Goal: Find specific page/section: Locate a particular part of the current website

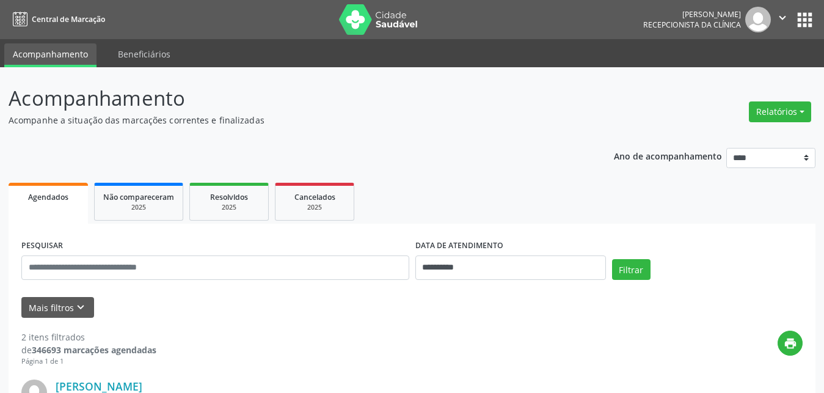
scroll to position [125, 0]
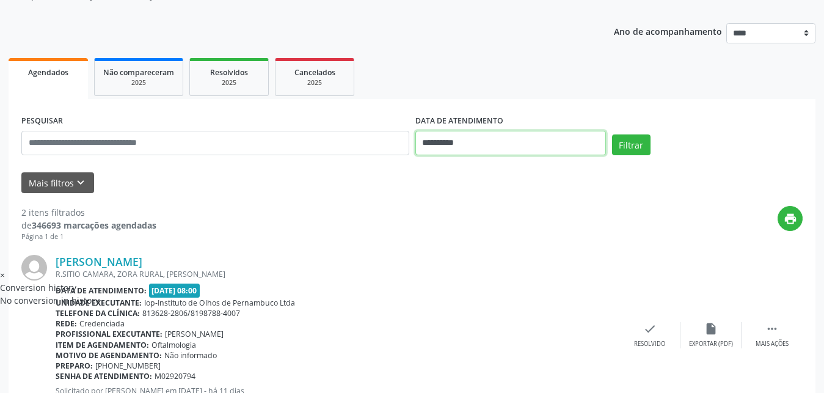
click at [574, 145] on input "**********" at bounding box center [511, 143] width 191 height 24
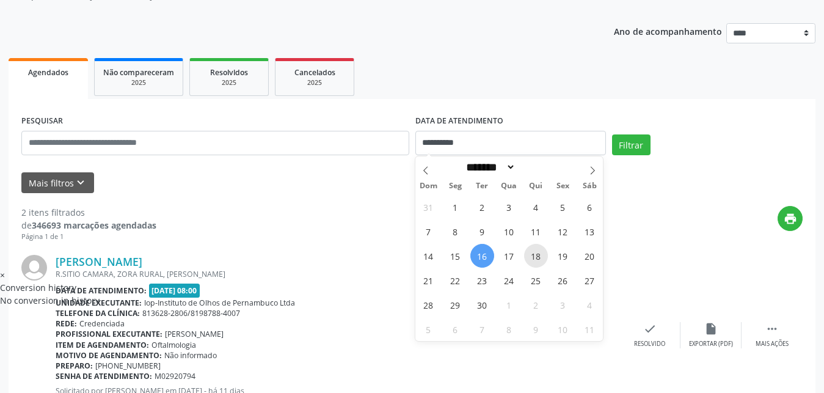
click at [543, 255] on span "18" at bounding box center [536, 256] width 24 height 24
type input "**********"
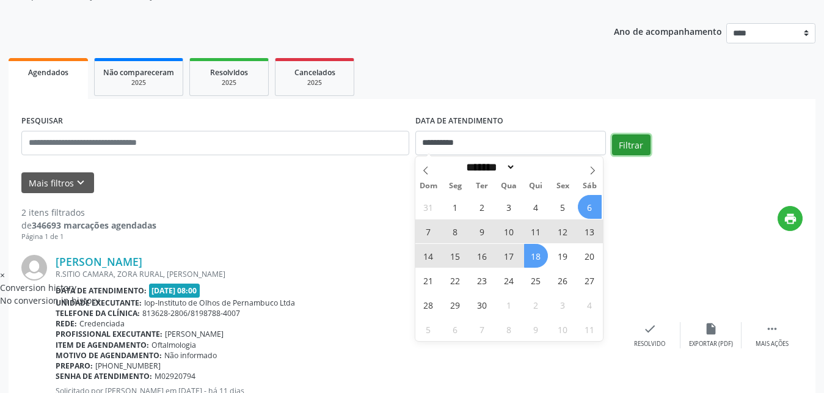
click at [641, 139] on button "Filtrar" at bounding box center [631, 144] width 38 height 21
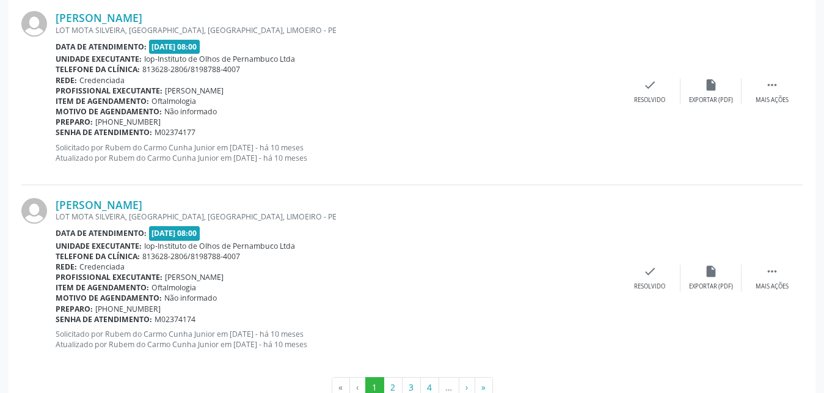
scroll to position [2828, 0]
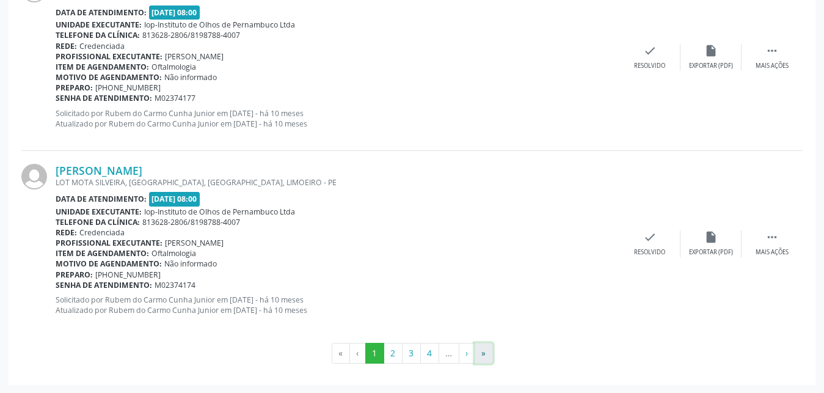
click at [486, 351] on button "»" at bounding box center [484, 353] width 18 height 21
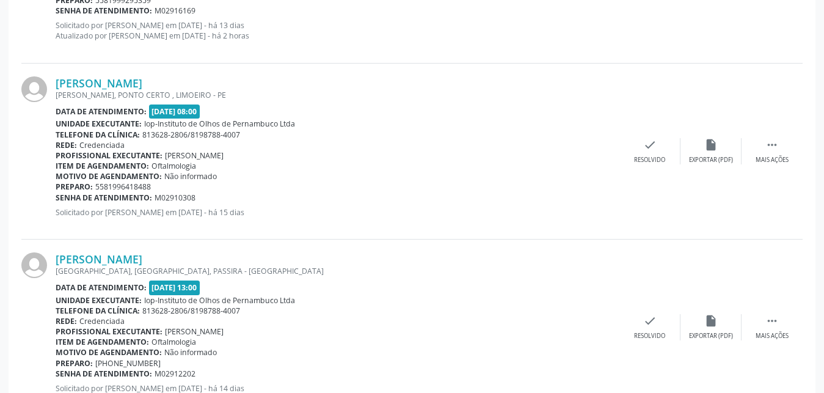
scroll to position [523, 0]
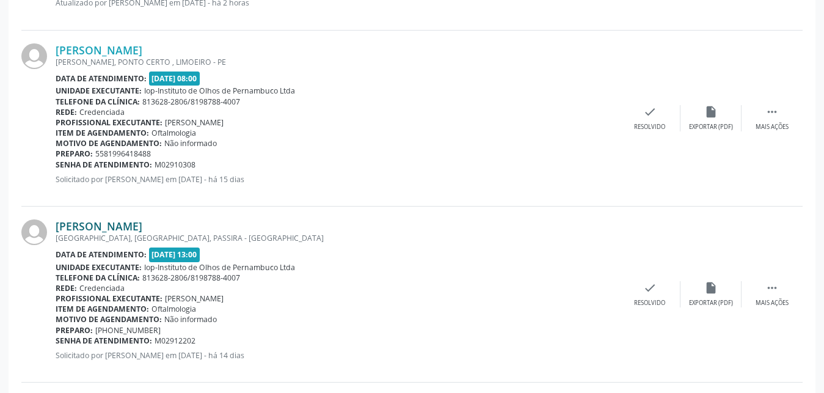
click at [87, 225] on link "[PERSON_NAME]" at bounding box center [99, 225] width 87 height 13
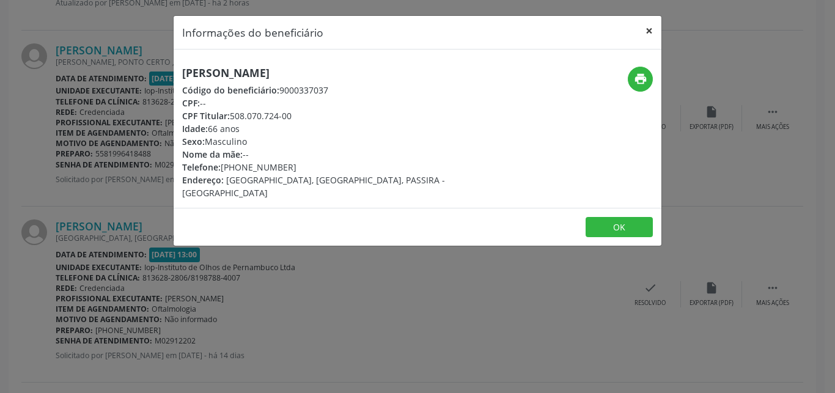
click at [649, 29] on button "×" at bounding box center [649, 31] width 24 height 30
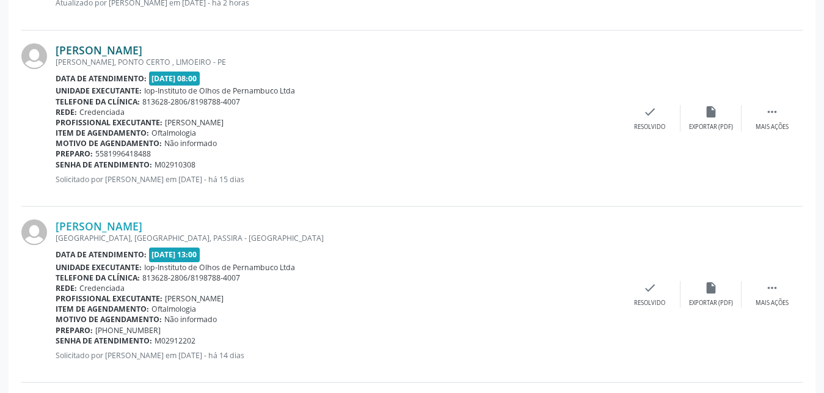
click at [142, 51] on link "[PERSON_NAME]" at bounding box center [99, 49] width 87 height 13
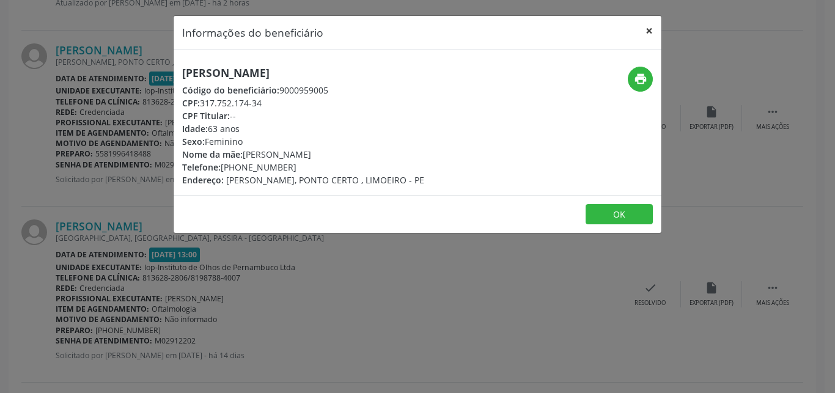
click at [647, 29] on button "×" at bounding box center [649, 31] width 24 height 30
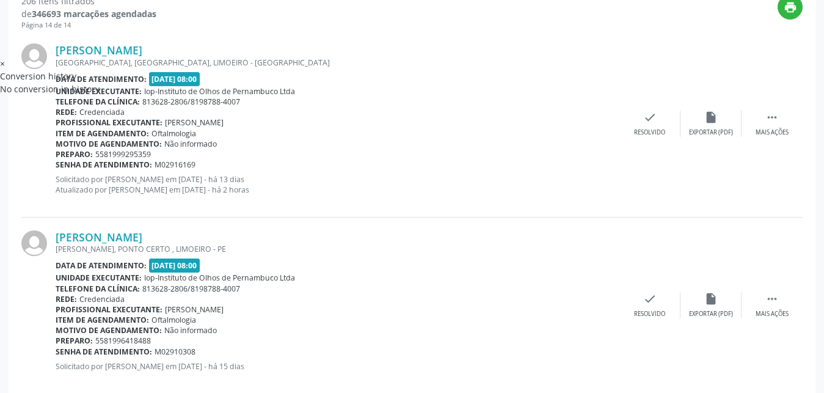
scroll to position [274, 0]
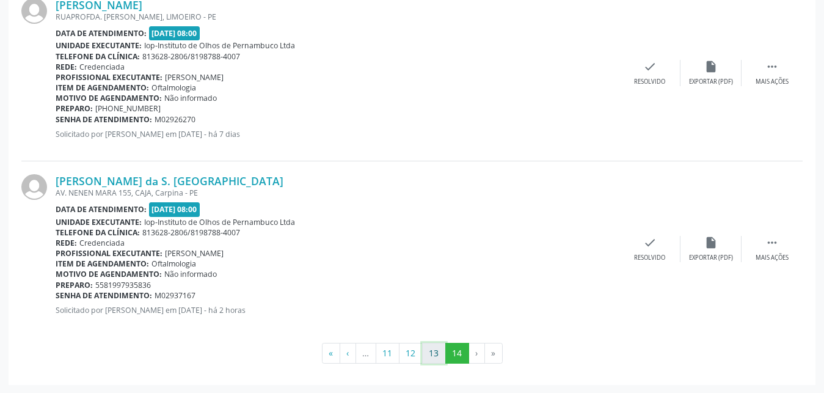
click at [438, 361] on button "13" at bounding box center [434, 353] width 24 height 21
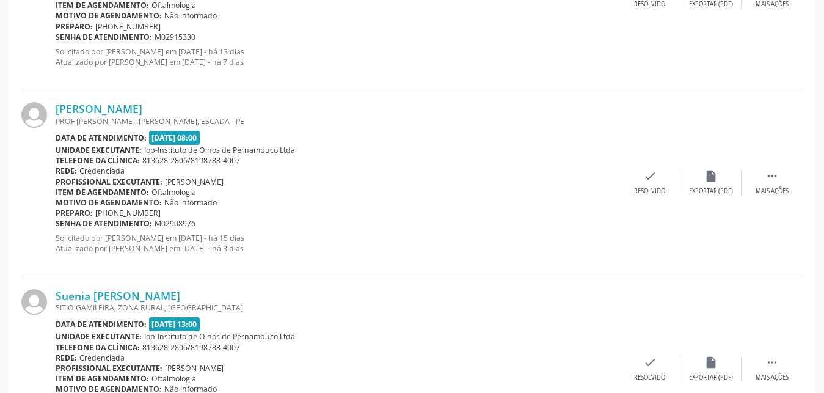
scroll to position [2206, 0]
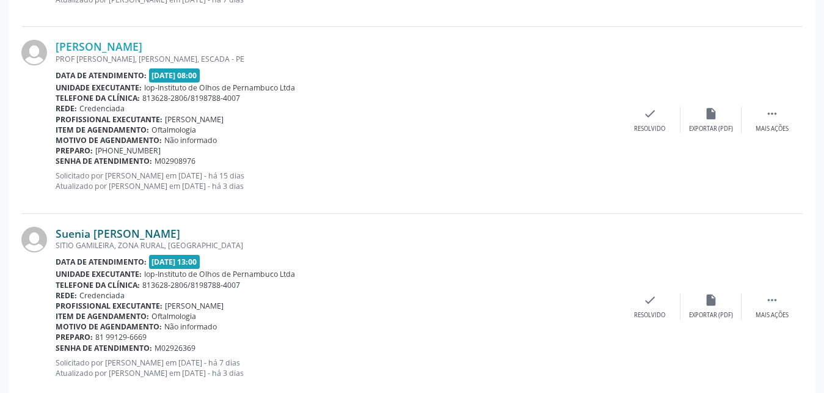
click at [147, 231] on link "Suenia [PERSON_NAME]" at bounding box center [118, 233] width 125 height 13
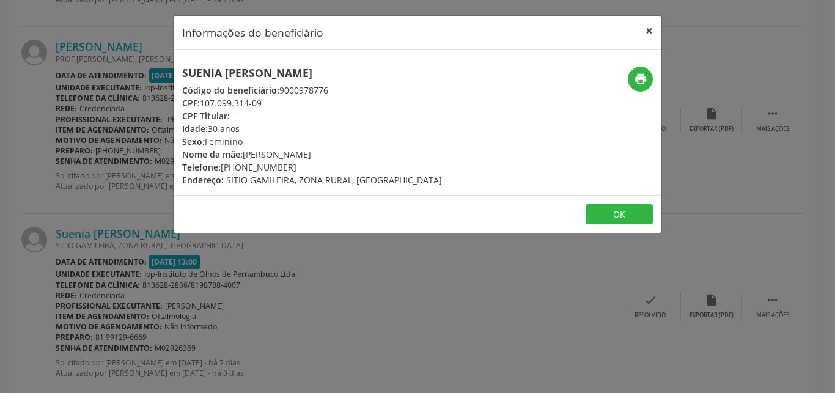
click at [645, 30] on button "×" at bounding box center [649, 31] width 24 height 30
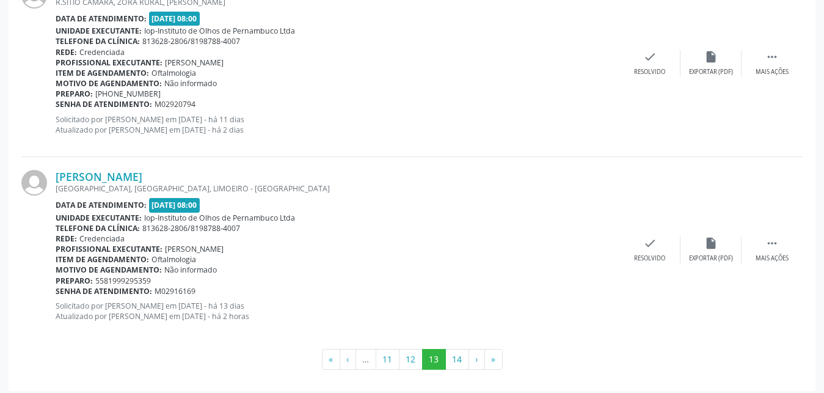
scroll to position [2828, 0]
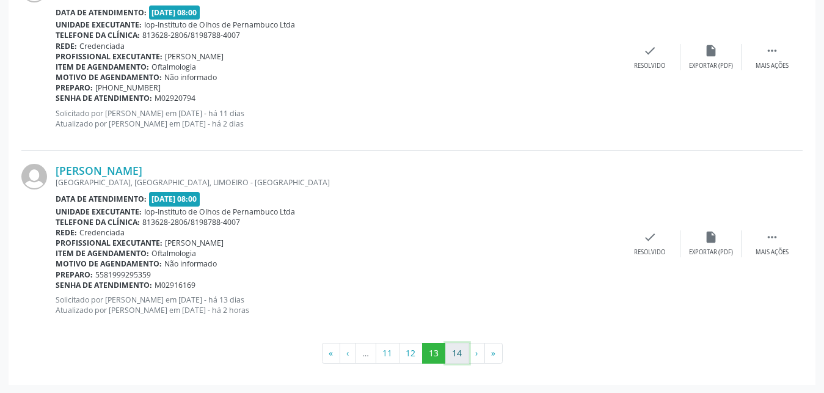
click at [457, 347] on button "14" at bounding box center [457, 353] width 24 height 21
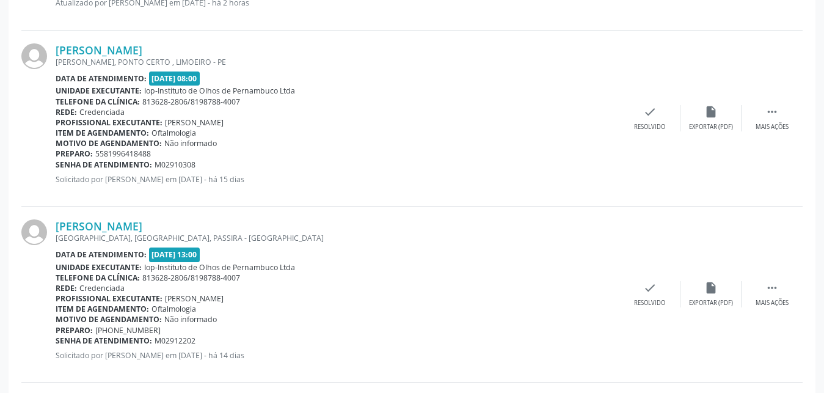
scroll to position [710, 0]
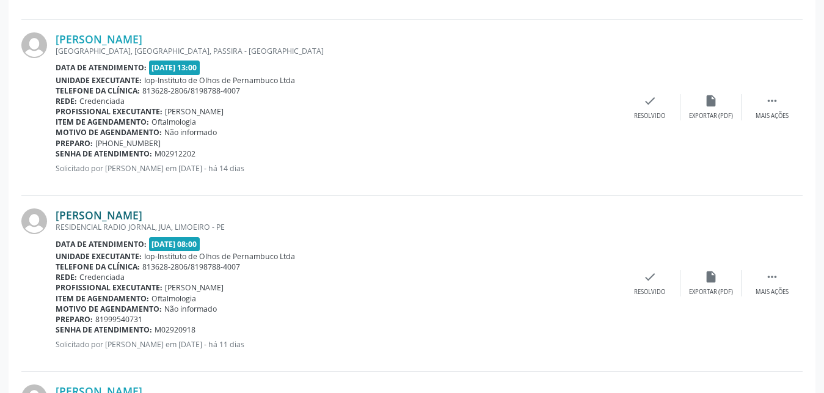
click at [142, 216] on link "[PERSON_NAME]" at bounding box center [99, 214] width 87 height 13
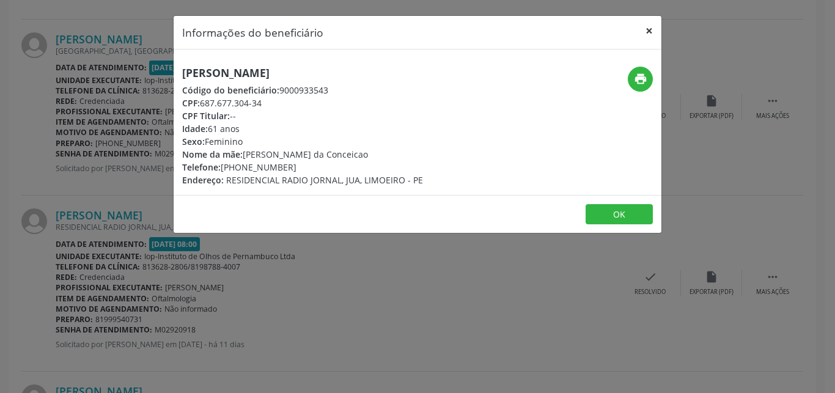
click at [653, 32] on button "×" at bounding box center [649, 31] width 24 height 30
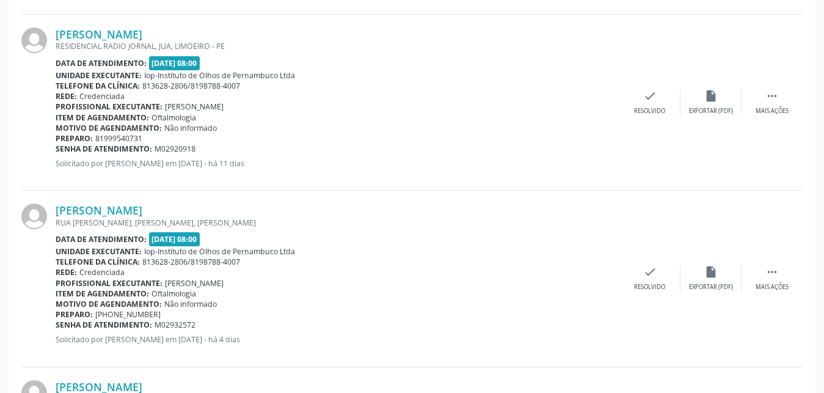
scroll to position [897, 0]
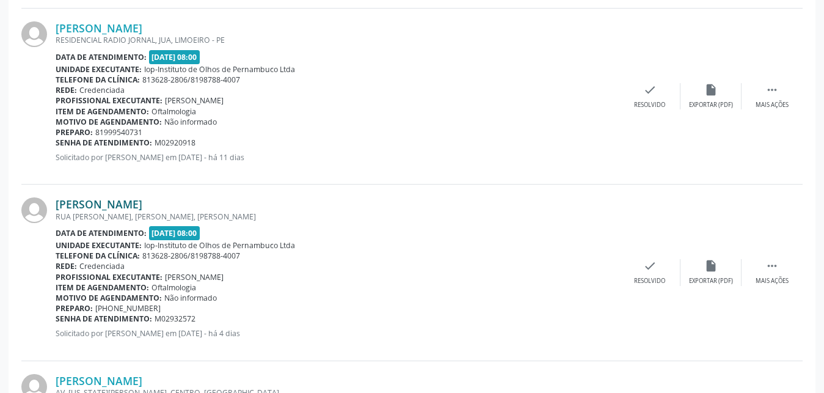
click at [142, 207] on link "[PERSON_NAME]" at bounding box center [99, 203] width 87 height 13
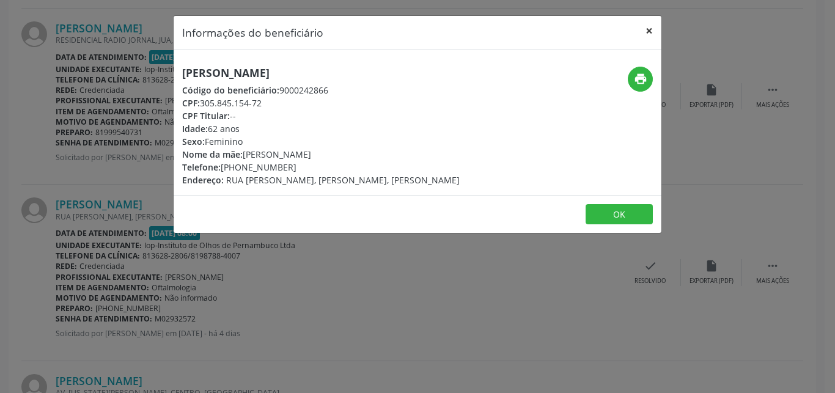
click at [647, 37] on button "×" at bounding box center [649, 31] width 24 height 30
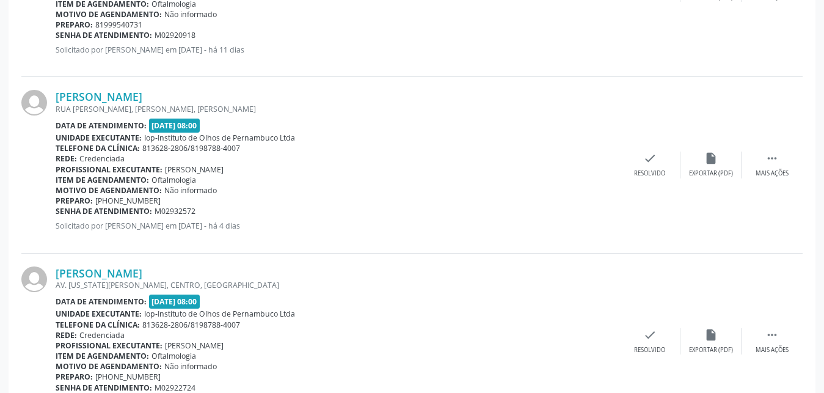
scroll to position [1084, 0]
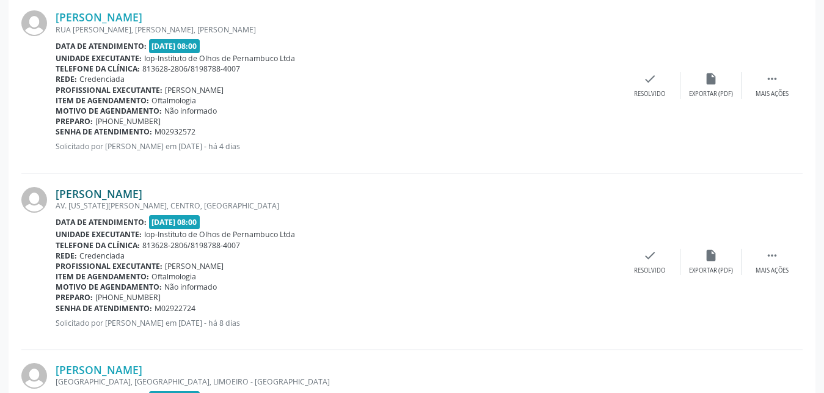
click at [142, 196] on link "[PERSON_NAME]" at bounding box center [99, 193] width 87 height 13
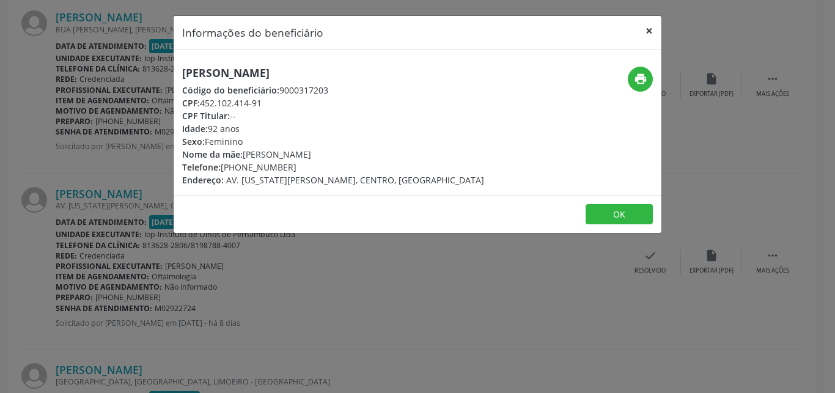
click at [650, 31] on button "×" at bounding box center [649, 31] width 24 height 30
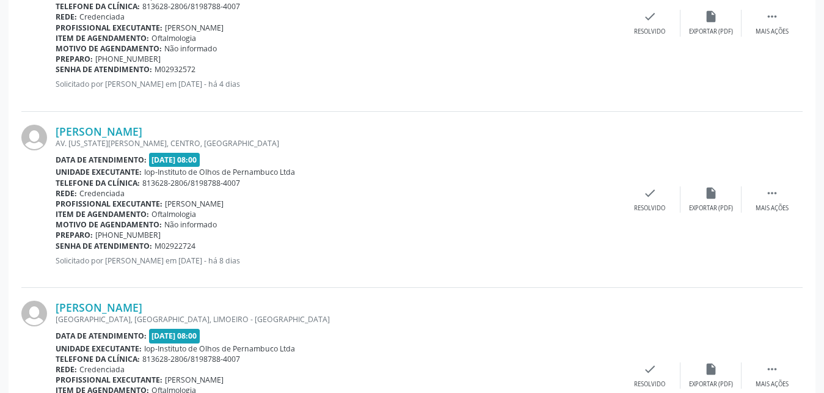
scroll to position [1209, 0]
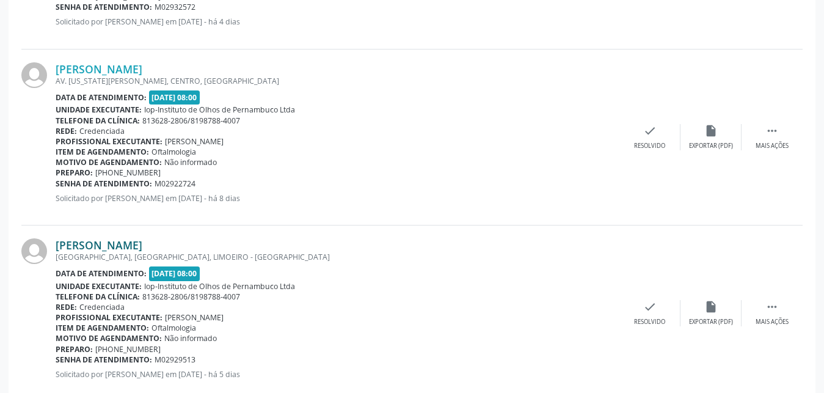
click at [142, 249] on link "[PERSON_NAME]" at bounding box center [99, 244] width 87 height 13
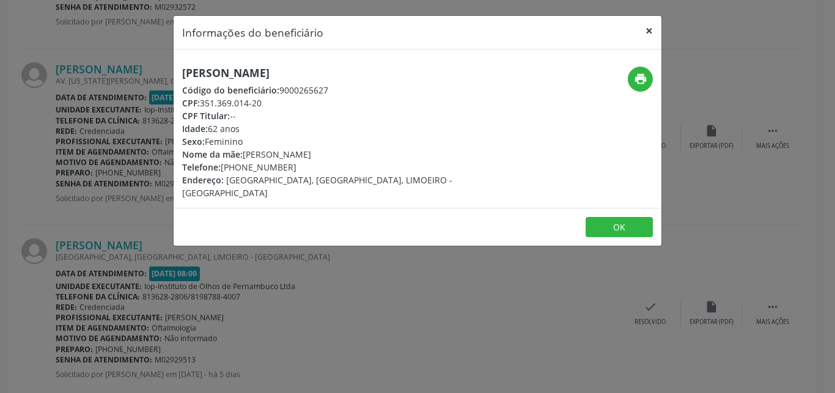
click at [650, 33] on button "×" at bounding box center [649, 31] width 24 height 30
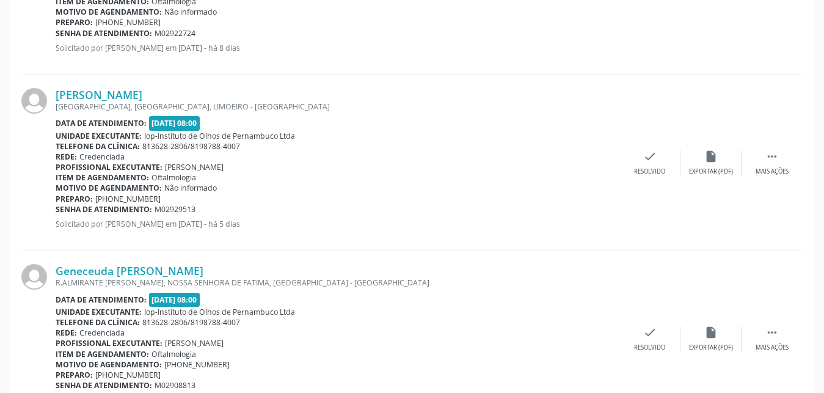
scroll to position [1396, 0]
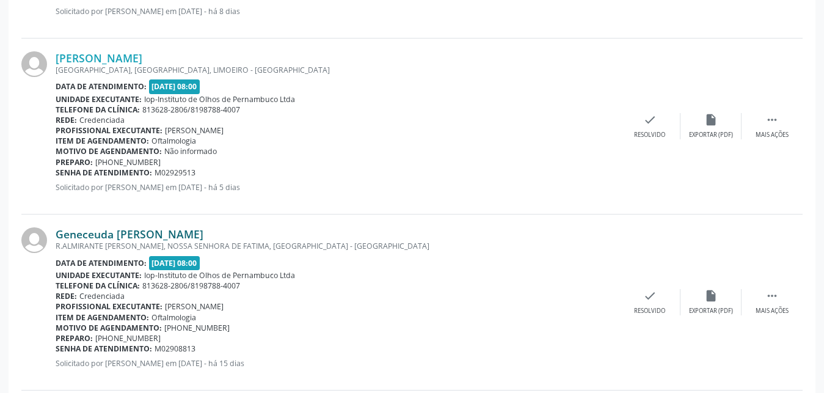
click at [152, 232] on link "Geneceuda [PERSON_NAME]" at bounding box center [130, 233] width 148 height 13
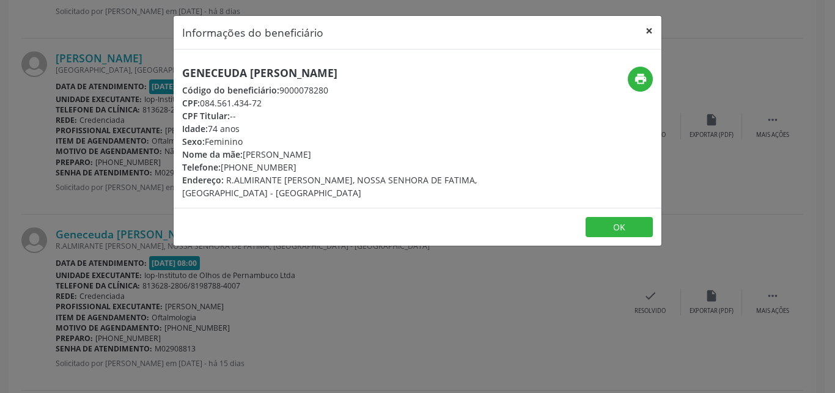
click at [651, 32] on button "×" at bounding box center [649, 31] width 24 height 30
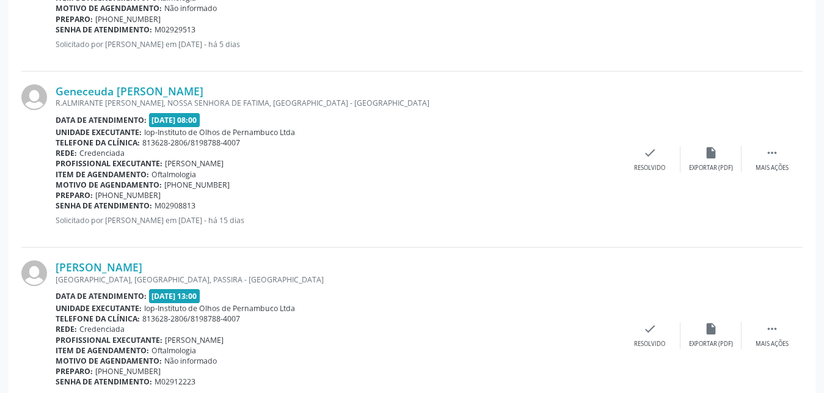
scroll to position [1645, 0]
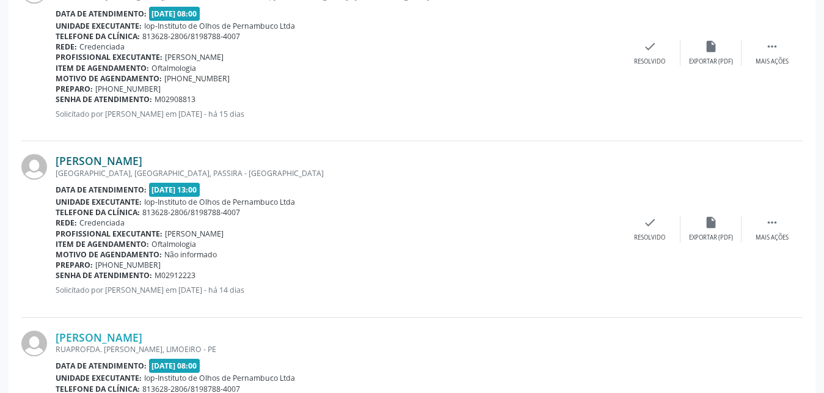
click at [114, 158] on link "[PERSON_NAME]" at bounding box center [99, 160] width 87 height 13
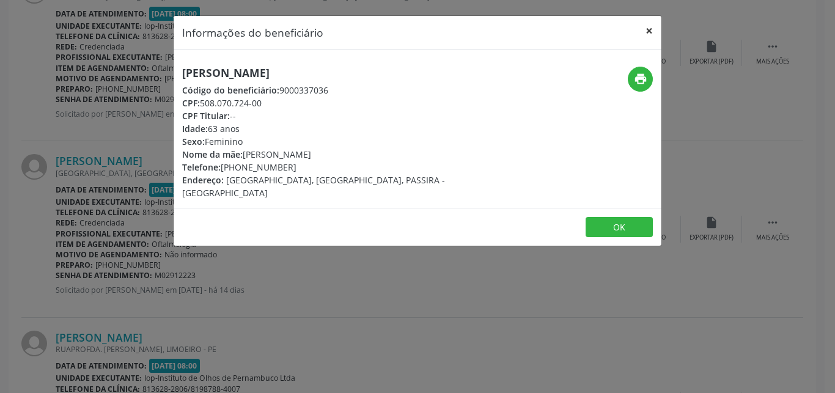
click at [648, 38] on button "×" at bounding box center [649, 31] width 24 height 30
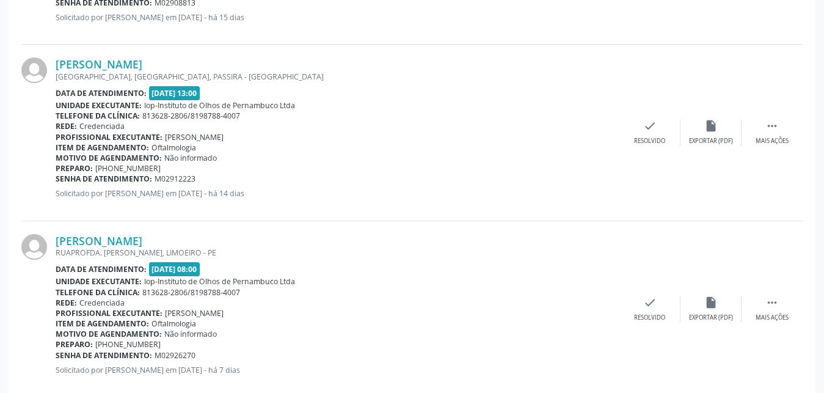
scroll to position [1770, 0]
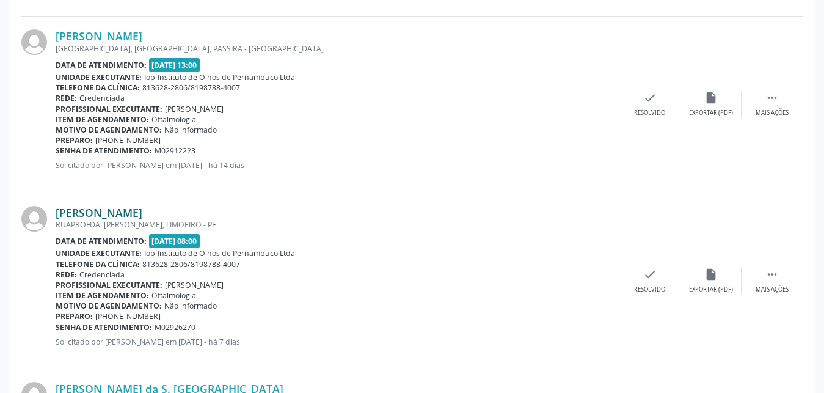
click at [142, 211] on link "[PERSON_NAME]" at bounding box center [99, 212] width 87 height 13
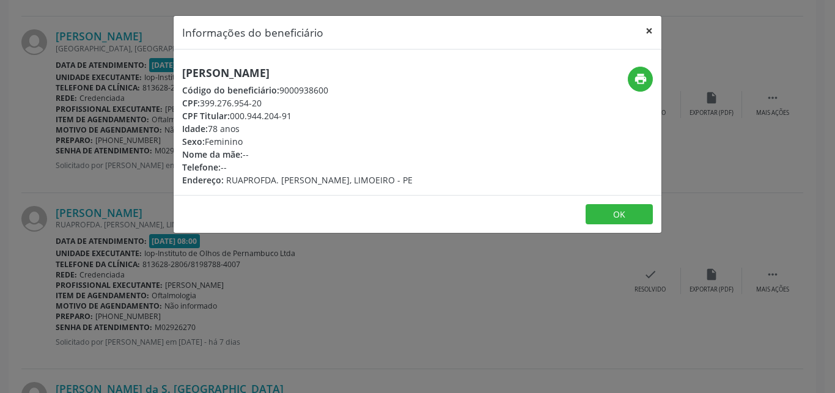
click at [653, 27] on button "×" at bounding box center [649, 31] width 24 height 30
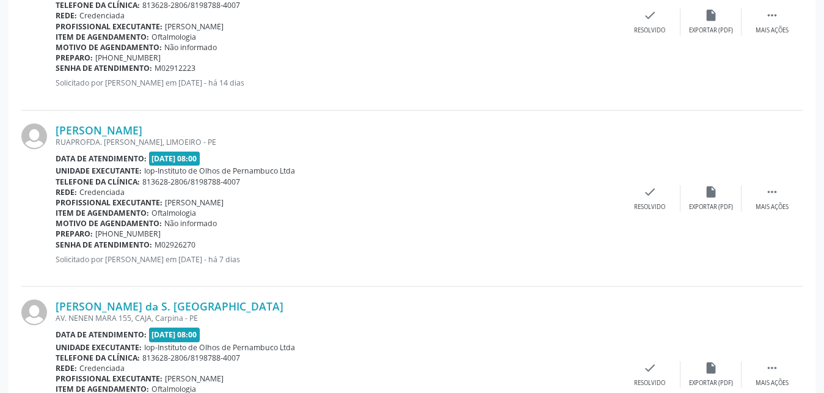
scroll to position [1957, 0]
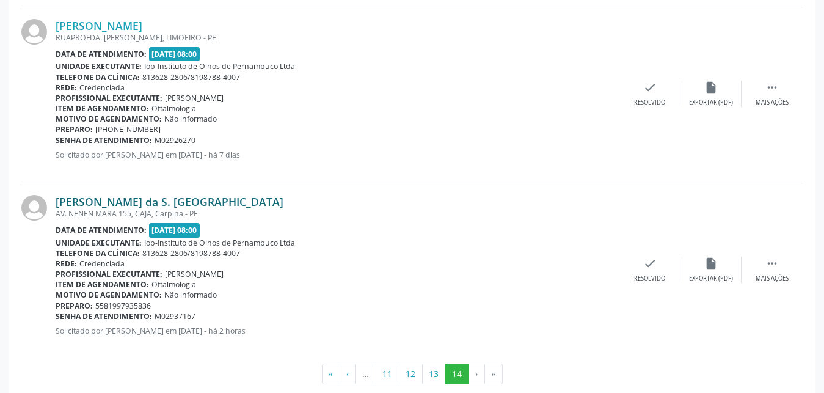
click at [152, 200] on link "[PERSON_NAME] da S. [GEOGRAPHIC_DATA]" at bounding box center [170, 201] width 228 height 13
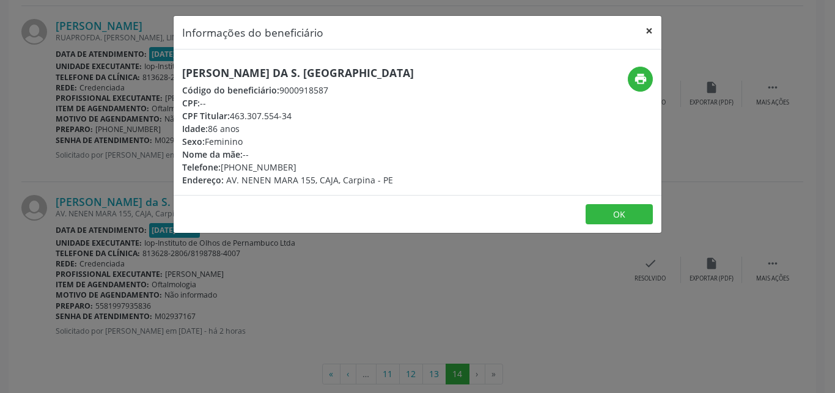
click at [648, 31] on button "×" at bounding box center [649, 31] width 24 height 30
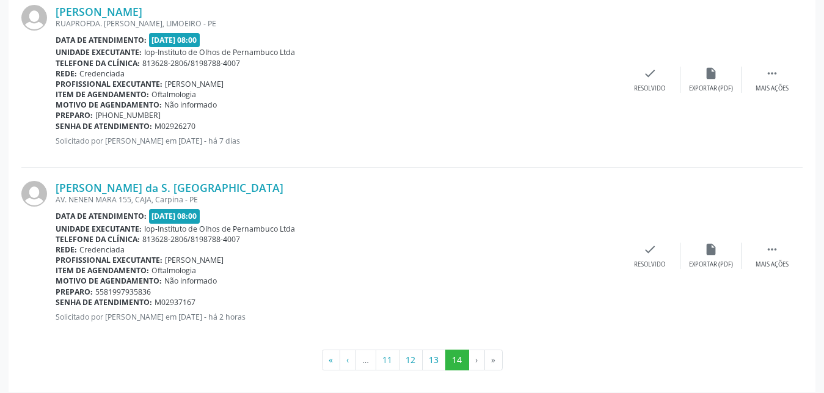
scroll to position [1977, 0]
